Goal: Task Accomplishment & Management: Manage account settings

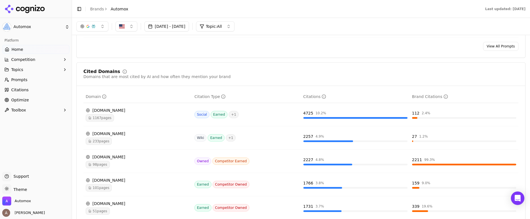
scroll to position [527, 0]
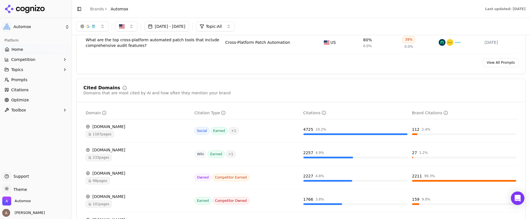
click at [185, 27] on button "[DATE] - [DATE]" at bounding box center [166, 26] width 45 height 10
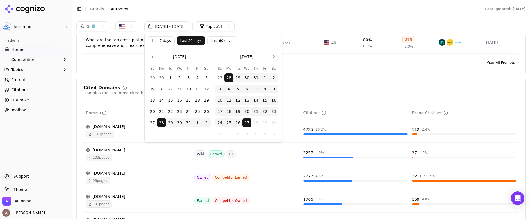
click at [153, 55] on button "Go to the Previous Month" at bounding box center [152, 56] width 9 height 9
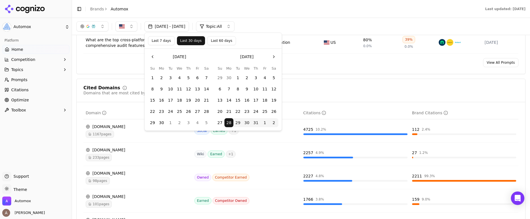
click at [153, 55] on button "Go to the Previous Month" at bounding box center [152, 56] width 9 height 9
click at [191, 77] on button "1" at bounding box center [188, 77] width 9 height 9
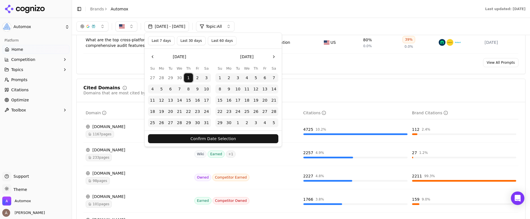
click at [273, 58] on button "Go to the Next Month" at bounding box center [273, 56] width 9 height 9
click at [246, 123] on button "30" at bounding box center [246, 122] width 9 height 9
click at [231, 138] on button "Confirm Date Selection" at bounding box center [213, 138] width 130 height 9
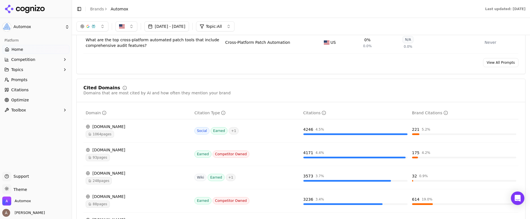
scroll to position [418, 0]
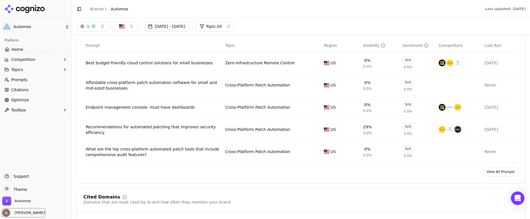
click at [28, 213] on span "[PERSON_NAME]" at bounding box center [28, 212] width 33 height 5
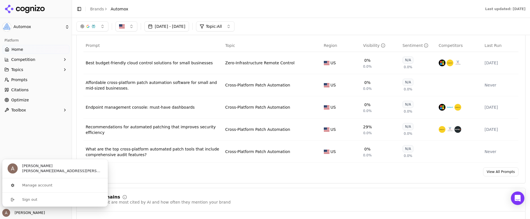
click at [35, 150] on div "Platform Home Competition Topics Prompts Citations Optimize Toolbox" at bounding box center [36, 102] width 72 height 136
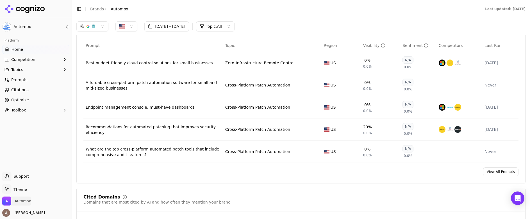
click at [18, 201] on span "Automox" at bounding box center [23, 201] width 16 height 5
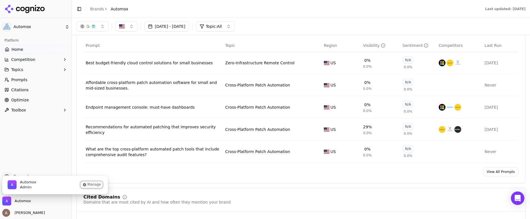
click at [93, 185] on button "Manage" at bounding box center [92, 184] width 22 height 7
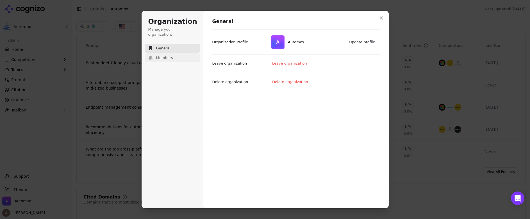
click at [175, 53] on button "Members" at bounding box center [172, 57] width 55 height 9
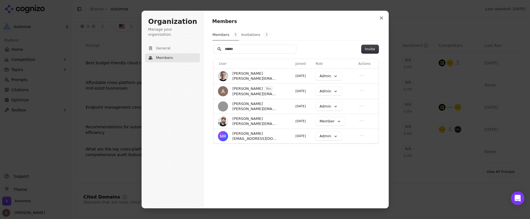
click at [253, 36] on button "Invitations 3" at bounding box center [255, 34] width 29 height 11
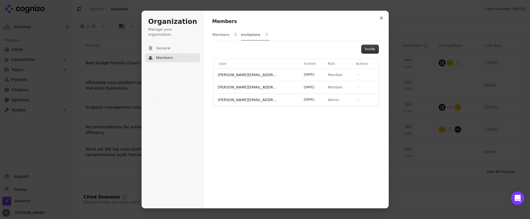
click at [223, 35] on button "Members 5" at bounding box center [225, 34] width 26 height 11
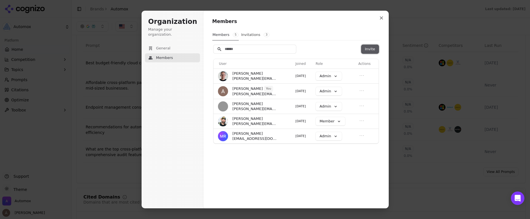
click at [366, 49] on button "Invite" at bounding box center [370, 49] width 17 height 8
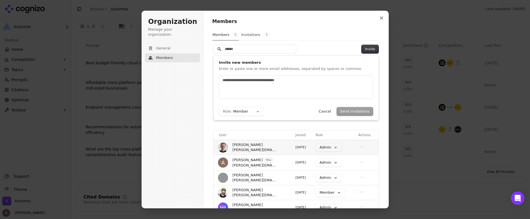
scroll to position [15, 0]
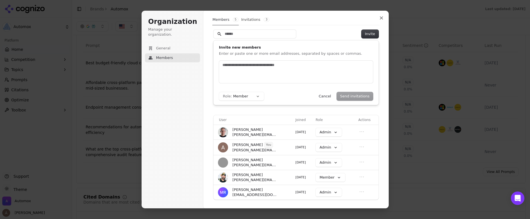
click at [384, 109] on div "Members Members 5 Invitations 3 Invite Invite new members Enter or paste one or…" at bounding box center [295, 109] width 185 height 198
click at [362, 178] on icon "Open menu" at bounding box center [362, 177] width 6 height 6
click at [379, 174] on div "User Joined Role Actions [PERSON_NAME] [PERSON_NAME][EMAIL_ADDRESS][PERSON_NAME…" at bounding box center [295, 157] width 167 height 87
click at [362, 18] on div "Members 5 Invitations 3" at bounding box center [295, 19] width 167 height 11
click at [381, 19] on icon "Close modal" at bounding box center [381, 17] width 3 height 3
